Goal: Contribute content: Contribute content

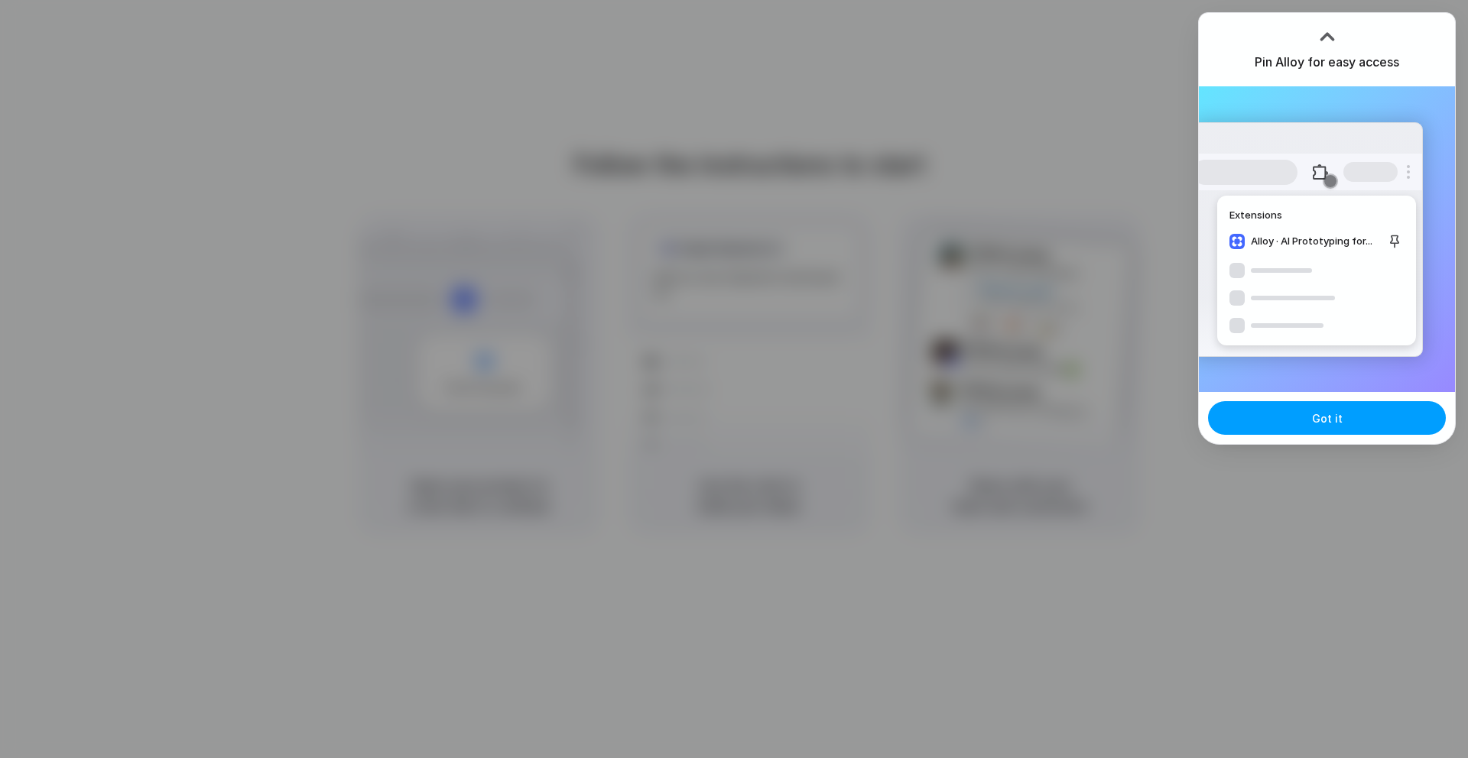
click at [1289, 424] on button "Got it" at bounding box center [1327, 418] width 238 height 34
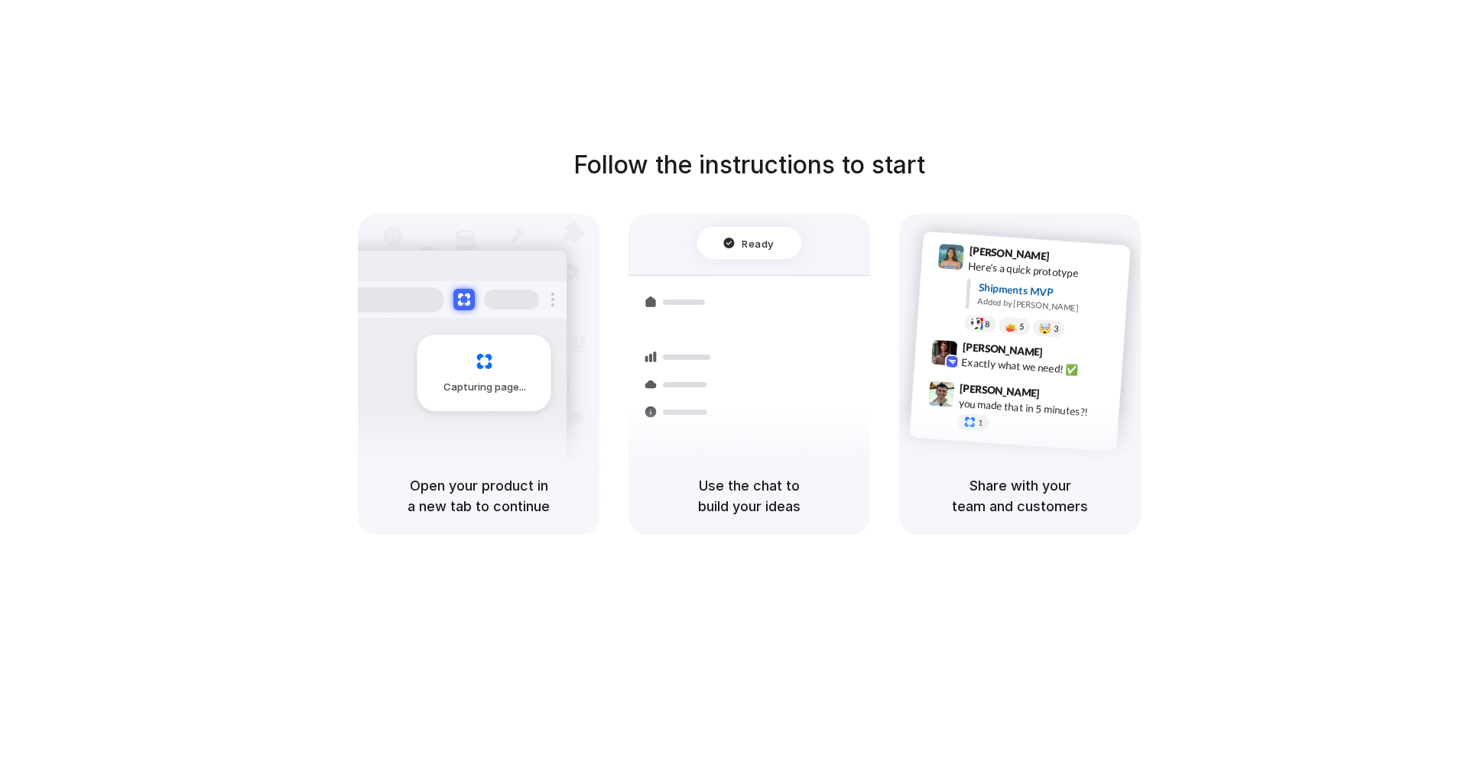
click at [1278, 303] on div "Follow the instructions to start Capturing page Open your product in a new tab …" at bounding box center [749, 341] width 1468 height 388
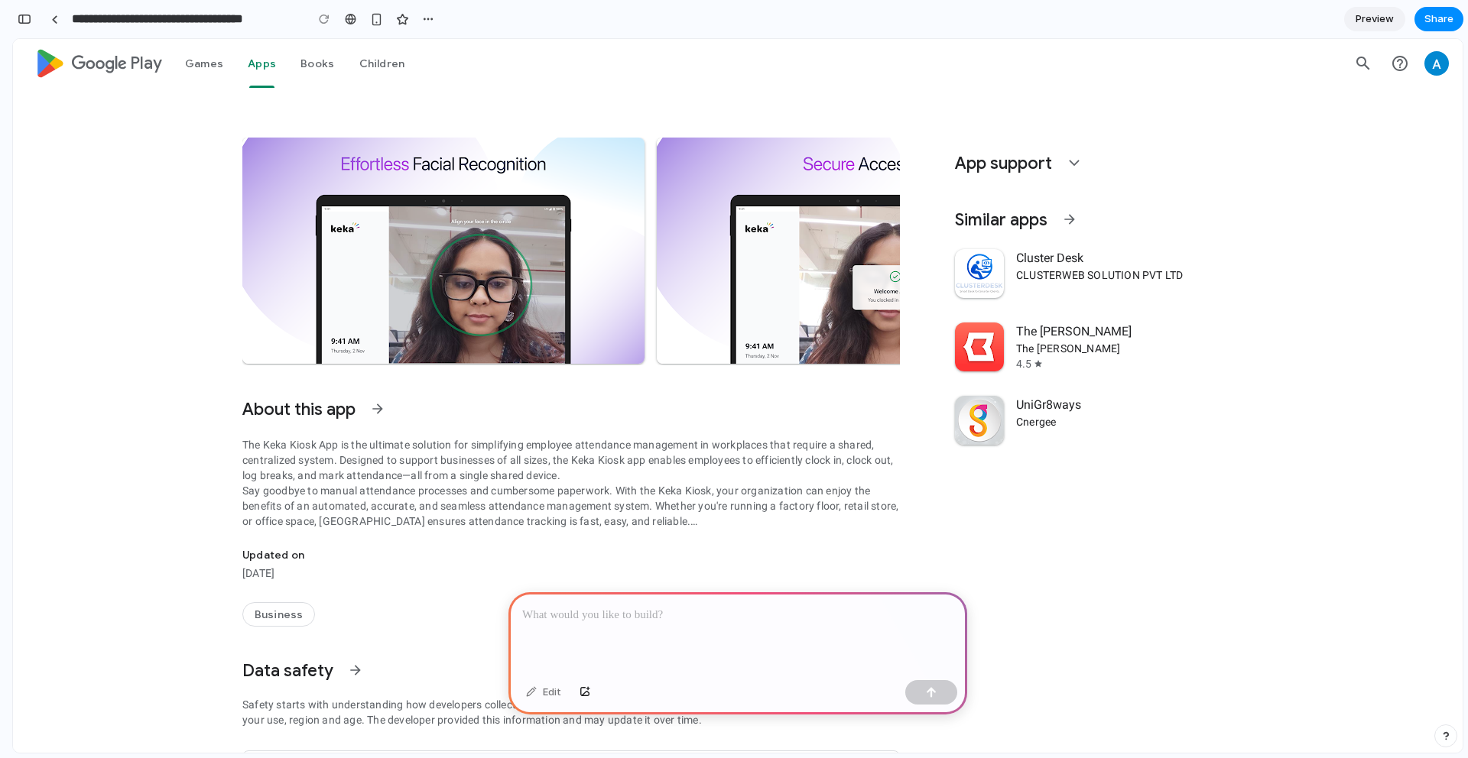
scroll to position [298, 0]
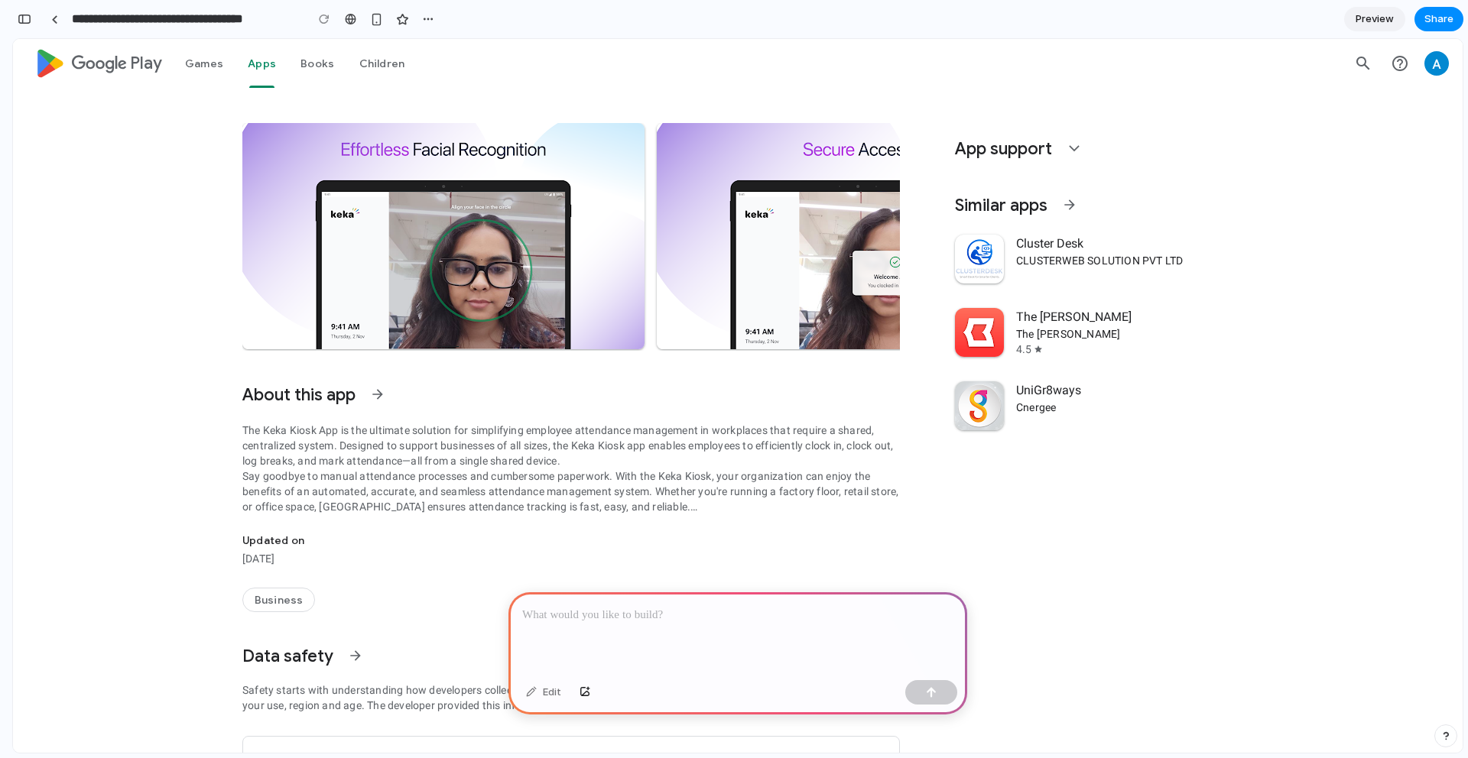
click at [318, 440] on div "The Keka Kiosk App is the ultimate solution for simplifying employee attendance…" at bounding box center [570, 469] width 657 height 92
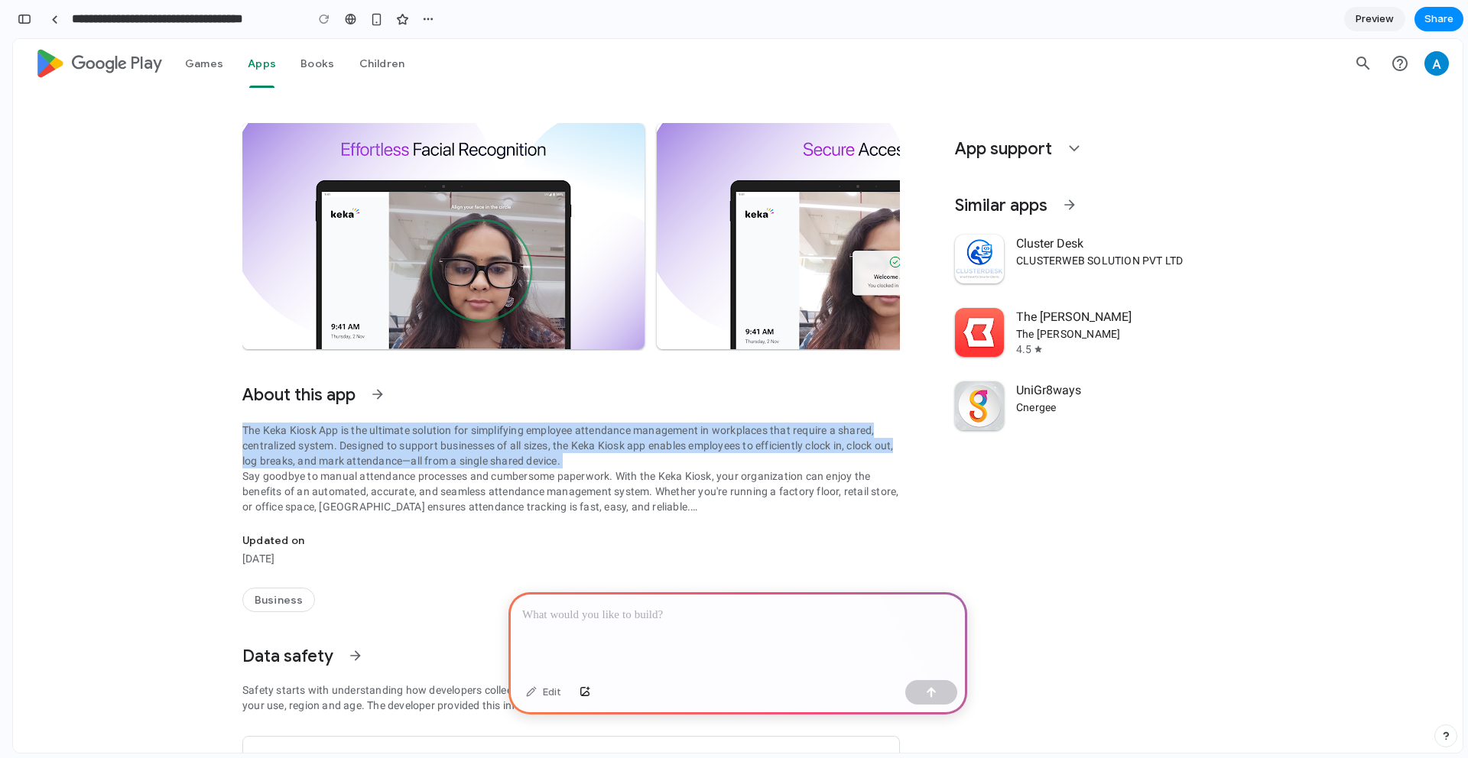
click at [318, 440] on div "The Keka Kiosk App is the ultimate solution for simplifying employee attendance…" at bounding box center [570, 469] width 657 height 92
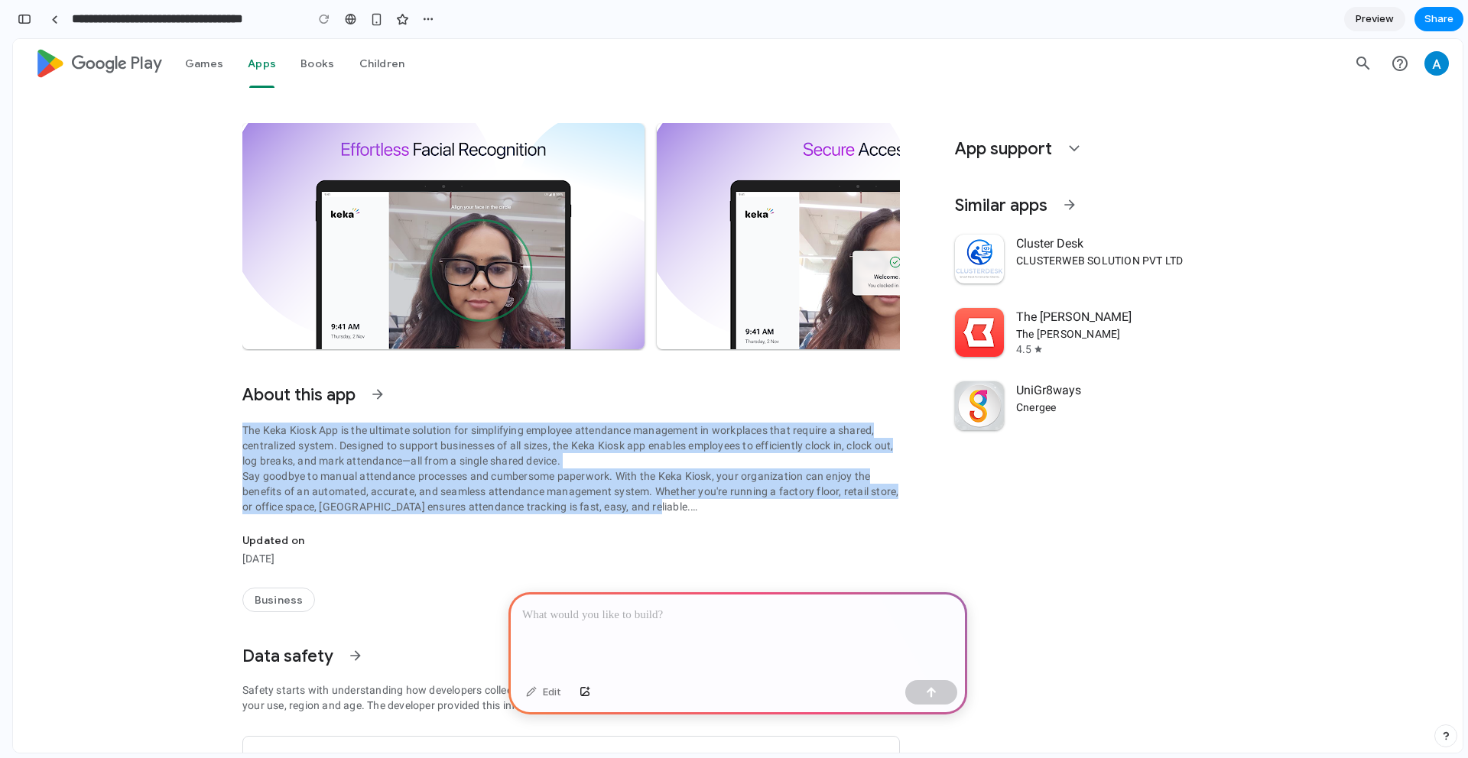
drag, startPoint x: 650, startPoint y: 508, endPoint x: 214, endPoint y: 430, distance: 442.7
click at [214, 430] on div "Keka Kiosk Keka Inc 1K+ Downloads Rated for 3+ info Install Share Remove from w…" at bounding box center [738, 412] width 1450 height 1245
copy div "The Keka Kiosk App is the ultimate solution for simplifying employee attendance…"
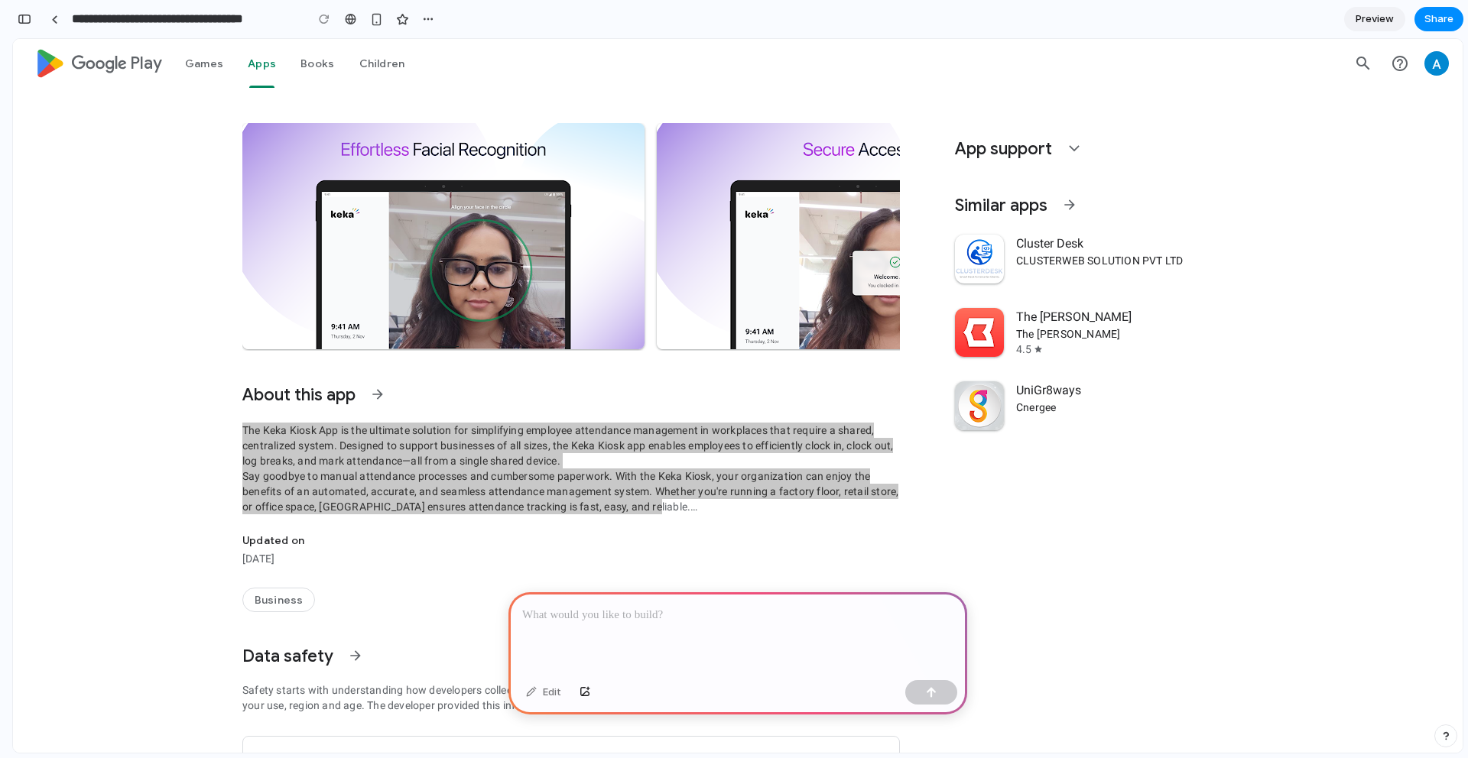
click at [656, 618] on p at bounding box center [737, 615] width 431 height 18
paste div
